Goal: Find specific page/section: Find specific page/section

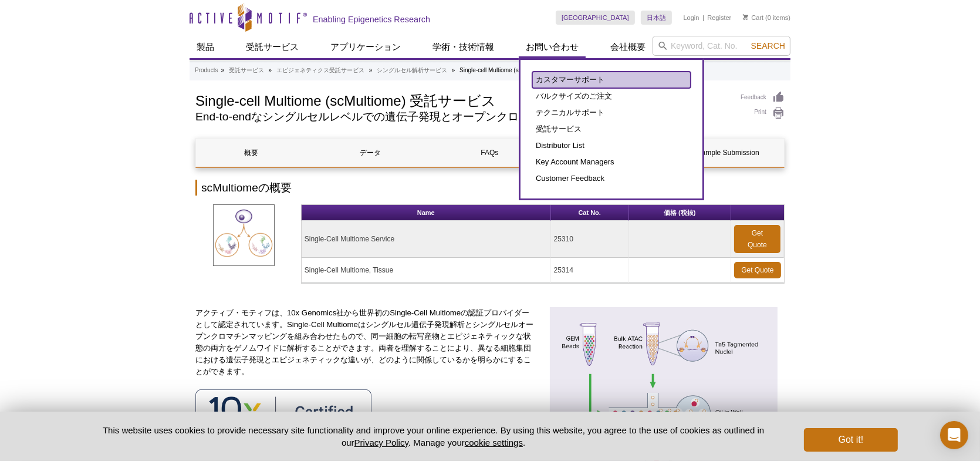
click at [569, 80] on link "カスタマーサポート" at bounding box center [611, 80] width 158 height 16
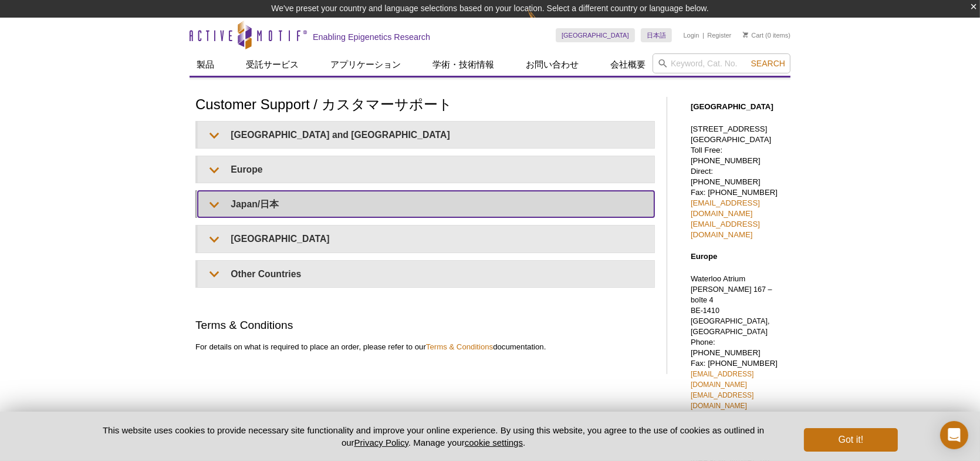
click at [347, 209] on summary "Japan/日本" at bounding box center [426, 204] width 457 height 26
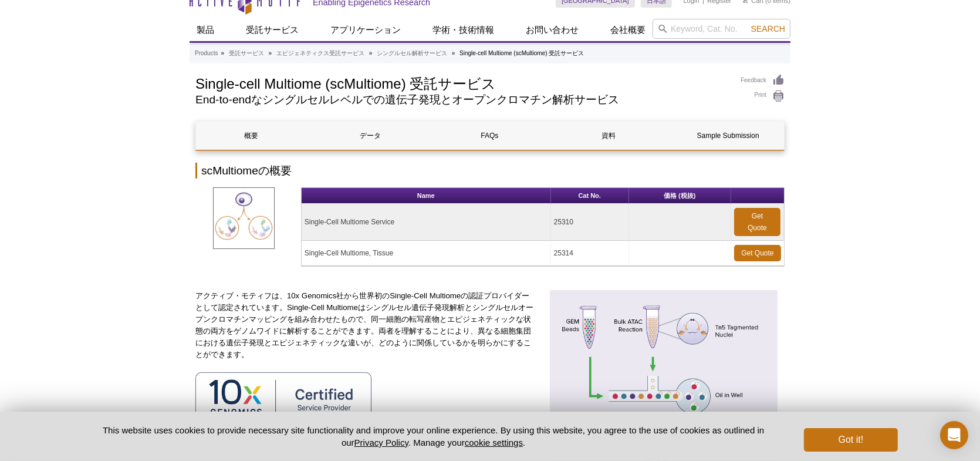
scroll to position [12, 0]
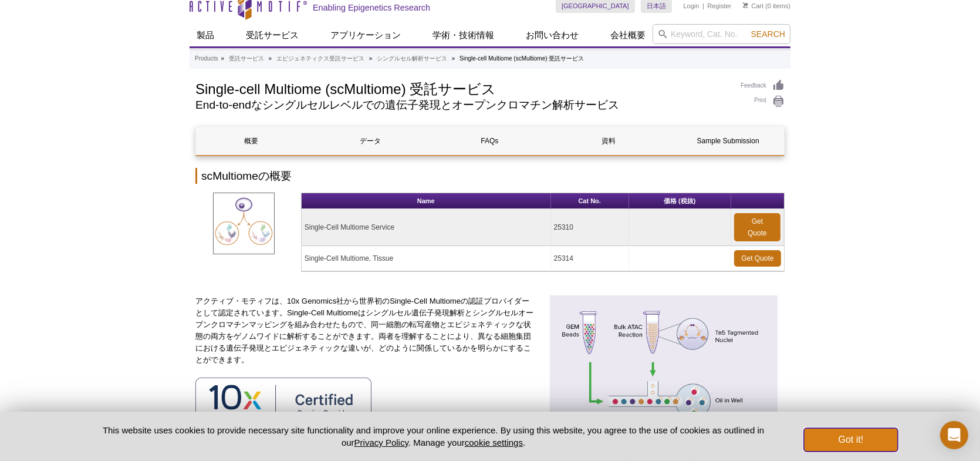
click at [871, 432] on button "Got it!" at bounding box center [851, 439] width 94 height 23
